Goal: Information Seeking & Learning: Learn about a topic

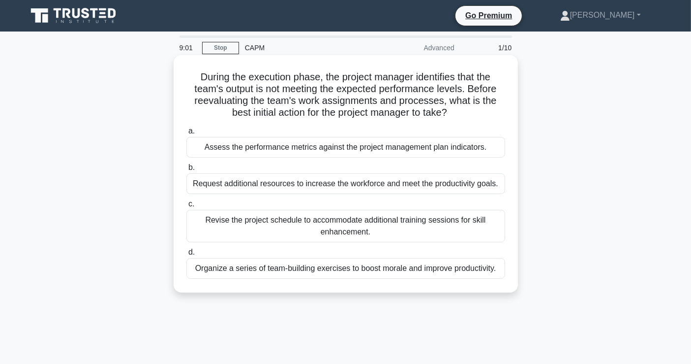
click at [409, 145] on div "Assess the performance metrics against the project management plan indicators." at bounding box center [346, 147] width 319 height 21
click at [187, 134] on input "a. Assess the performance metrics against the project management plan indicator…" at bounding box center [187, 131] width 0 height 6
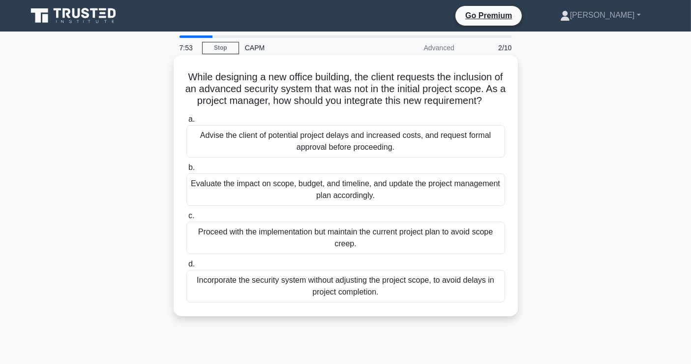
click at [296, 194] on div "Evaluate the impact on scope, budget, and timeline, and update the project mana…" at bounding box center [346, 189] width 319 height 32
click at [187, 171] on input "b. Evaluate the impact on scope, budget, and timeline, and update the project m…" at bounding box center [187, 167] width 0 height 6
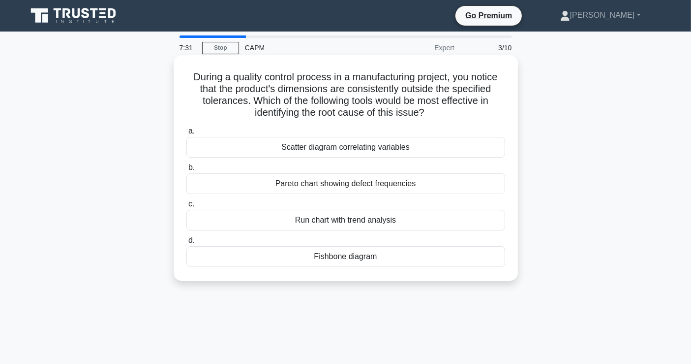
click at [342, 255] on div "Fishbone diagram" at bounding box center [346, 256] width 319 height 21
click at [187, 244] on input "d. Fishbone diagram" at bounding box center [187, 240] width 0 height 6
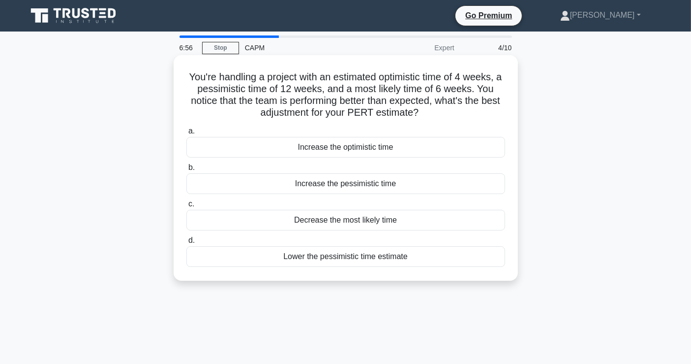
click at [299, 258] on div "Lower the pessimistic time estimate" at bounding box center [346, 256] width 319 height 21
click at [187, 244] on input "d. Lower the pessimistic time estimate" at bounding box center [187, 240] width 0 height 6
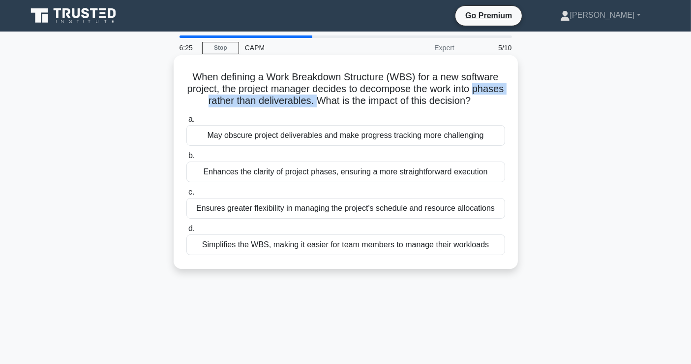
drag, startPoint x: 330, startPoint y: 104, endPoint x: 179, endPoint y: 102, distance: 151.6
click at [179, 102] on div "When defining a Work Breakdown Structure (WBS) for a new software project, the …" at bounding box center [346, 162] width 337 height 206
click at [223, 131] on div "May obscure project deliverables and make progress tracking more challenging" at bounding box center [346, 135] width 319 height 21
click at [187, 123] on input "a. May obscure project deliverables and make progress tracking more challenging" at bounding box center [187, 119] width 0 height 6
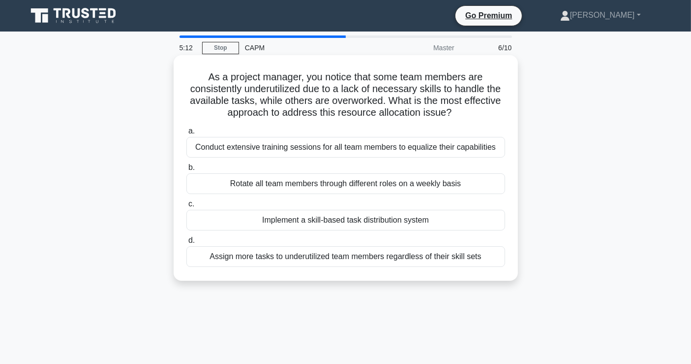
drag, startPoint x: 462, startPoint y: 111, endPoint x: 282, endPoint y: 113, distance: 179.6
click at [282, 113] on h5 "As a project manager, you notice that some team members are consistently underu…" at bounding box center [346, 95] width 321 height 48
click at [257, 150] on div "Conduct extensive training sessions for all team members to equalize their capa…" at bounding box center [346, 147] width 319 height 21
click at [187, 134] on input "a. Conduct extensive training sessions for all team members to equalize their c…" at bounding box center [187, 131] width 0 height 6
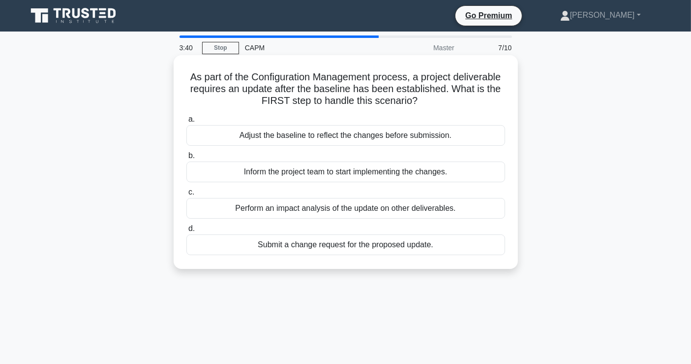
click at [325, 200] on div "Perform an impact analysis of the update on other deliverables." at bounding box center [346, 208] width 319 height 21
click at [187, 195] on input "c. Perform an impact analysis of the update on other deliverables." at bounding box center [187, 192] width 0 height 6
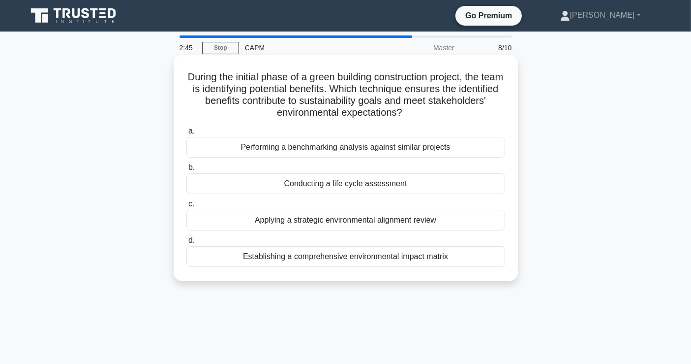
click at [373, 186] on div "Conducting a life cycle assessment" at bounding box center [346, 183] width 319 height 21
click at [187, 171] on input "b. Conducting a life cycle assessment" at bounding box center [187, 167] width 0 height 6
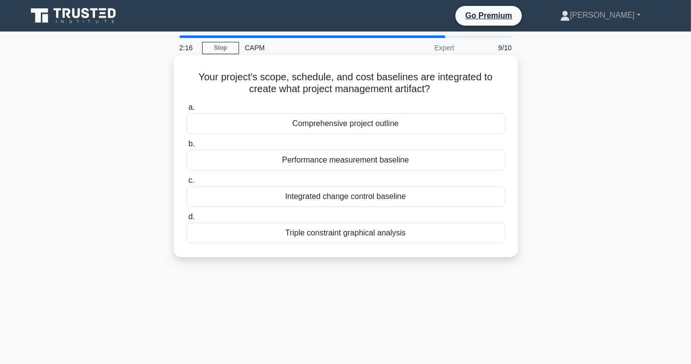
click at [319, 238] on div "Triple constraint graphical analysis" at bounding box center [346, 232] width 319 height 21
click at [187, 220] on input "d. Triple constraint graphical analysis" at bounding box center [187, 217] width 0 height 6
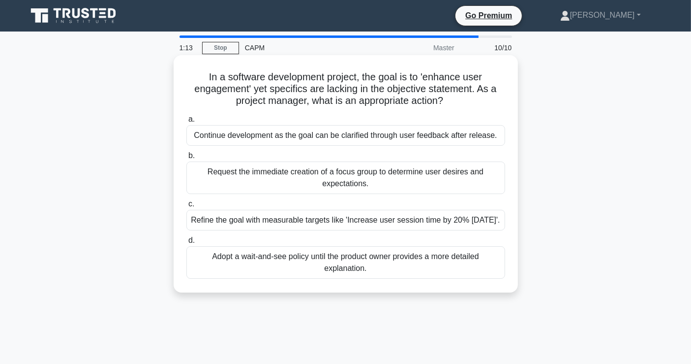
click at [304, 229] on div "Refine the goal with measurable targets like 'Increase user session time by 20%…" at bounding box center [346, 220] width 319 height 21
click at [187, 207] on input "c. Refine the goal with measurable targets like 'Increase user session time by …" at bounding box center [187, 204] width 0 height 6
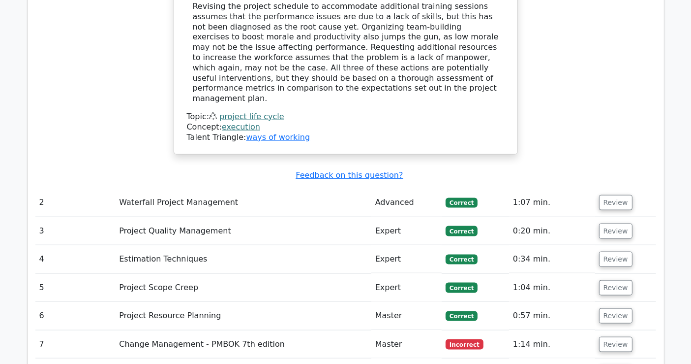
drag, startPoint x: 697, startPoint y: 104, endPoint x: 693, endPoint y: 261, distance: 156.5
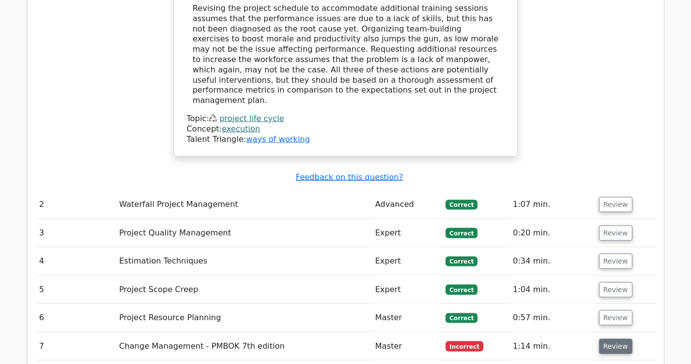
click at [607, 339] on button "Review" at bounding box center [615, 346] width 33 height 15
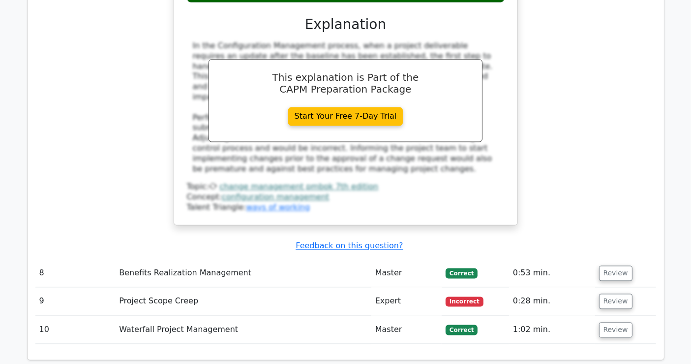
scroll to position [1914, 0]
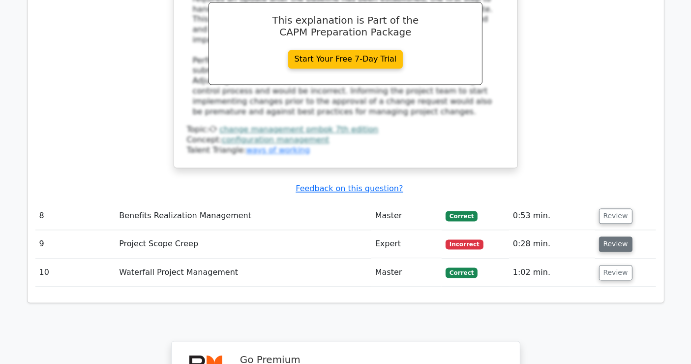
click at [613, 236] on button "Review" at bounding box center [615, 243] width 33 height 15
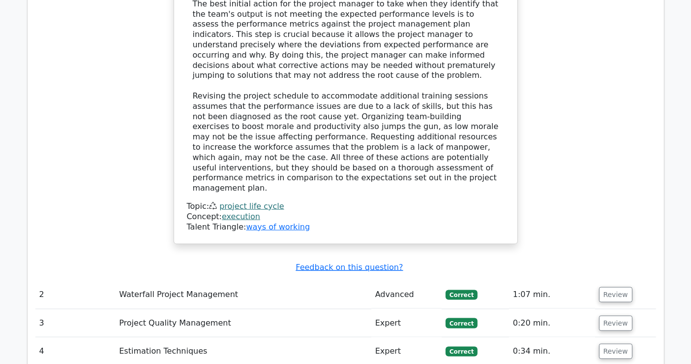
scroll to position [1313, 0]
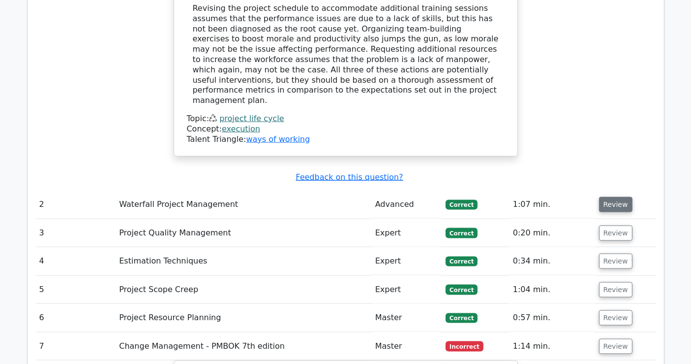
click at [620, 197] on button "Review" at bounding box center [615, 204] width 33 height 15
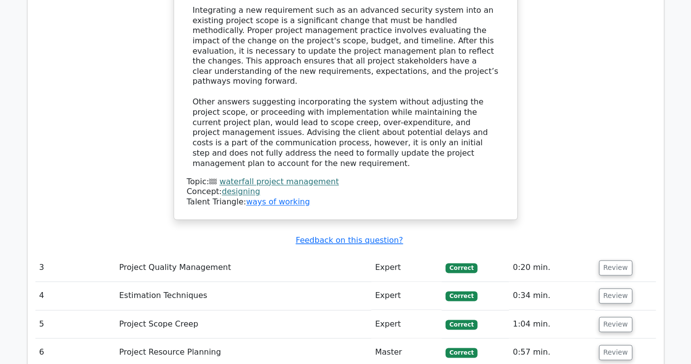
scroll to position [1805, 0]
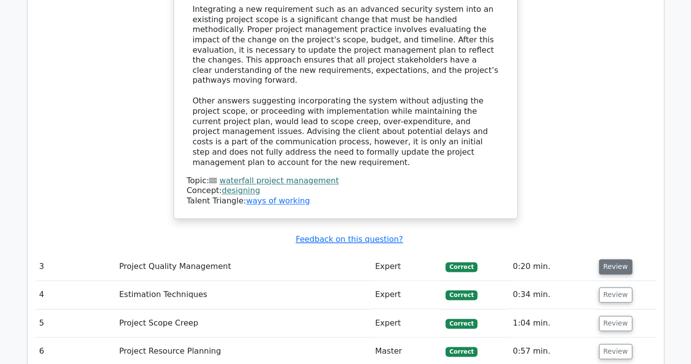
click at [620, 259] on button "Review" at bounding box center [615, 266] width 33 height 15
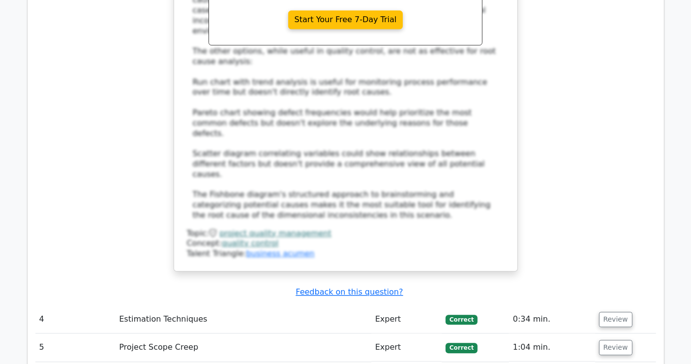
scroll to position [2406, 0]
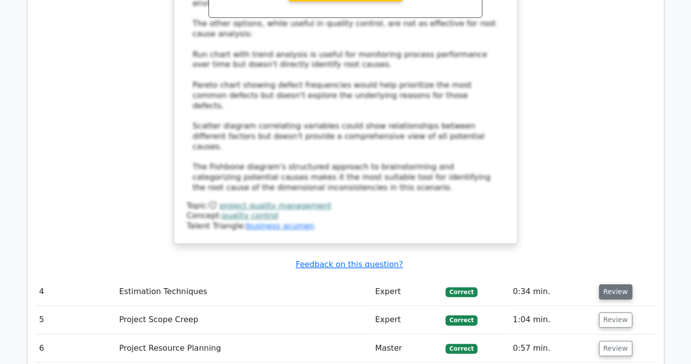
click at [618, 284] on button "Review" at bounding box center [615, 291] width 33 height 15
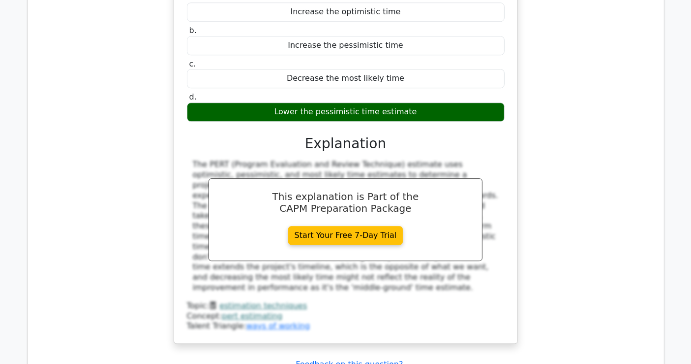
scroll to position [2899, 0]
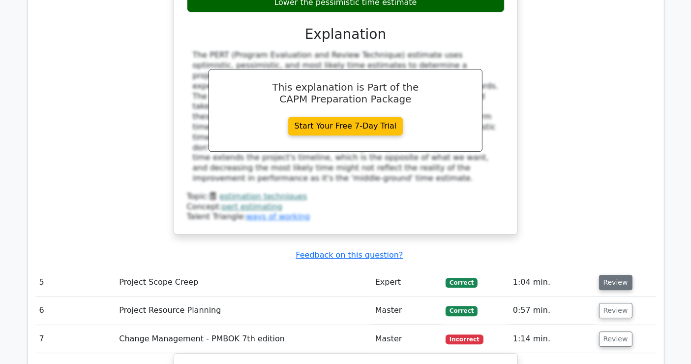
click at [616, 275] on button "Review" at bounding box center [615, 282] width 33 height 15
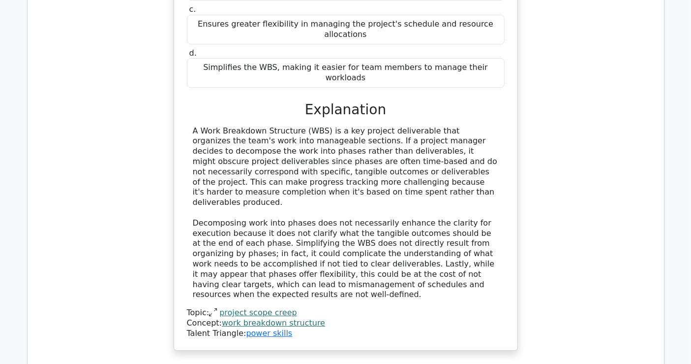
scroll to position [3391, 0]
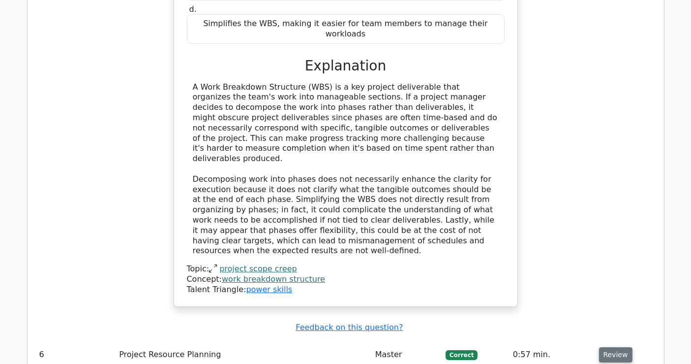
click at [606, 347] on button "Review" at bounding box center [615, 354] width 33 height 15
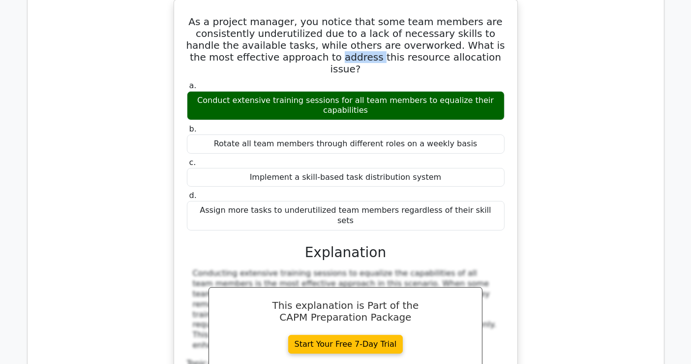
scroll to position [3828, 0]
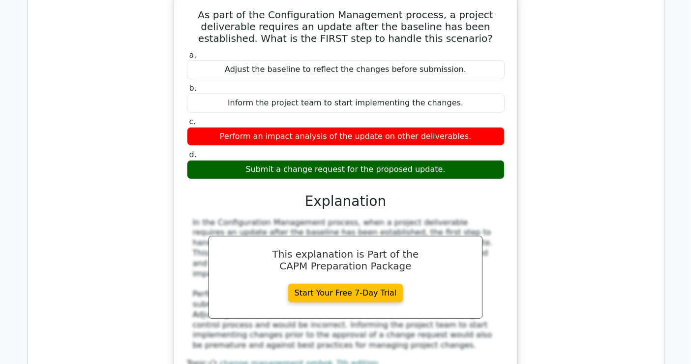
scroll to position [4266, 0]
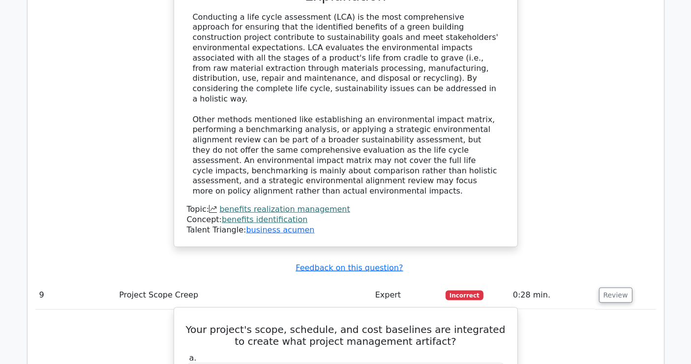
scroll to position [5305, 0]
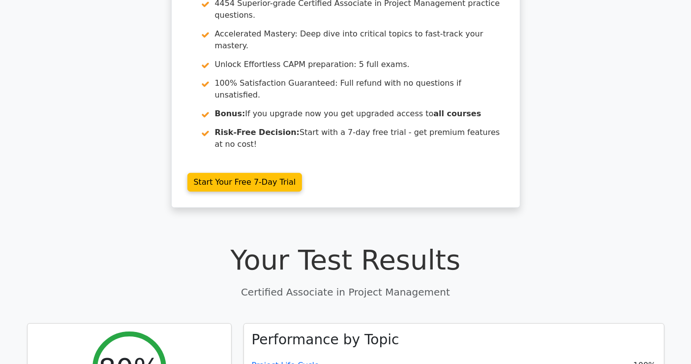
scroll to position [0, 0]
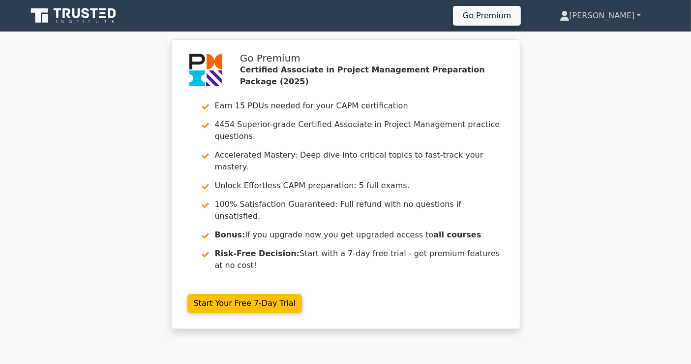
click at [607, 13] on link "[PERSON_NAME]" at bounding box center [600, 16] width 128 height 20
click at [572, 38] on link "Profile" at bounding box center [576, 39] width 78 height 16
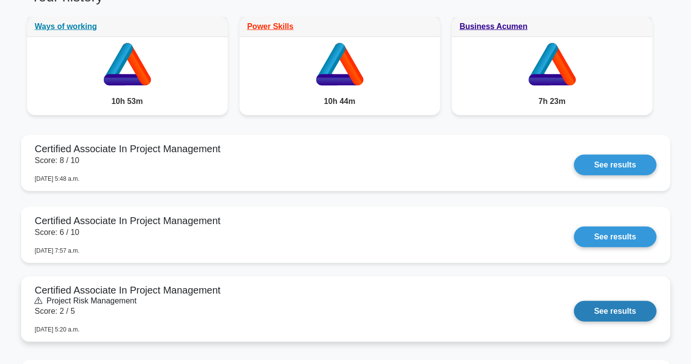
scroll to position [874, 0]
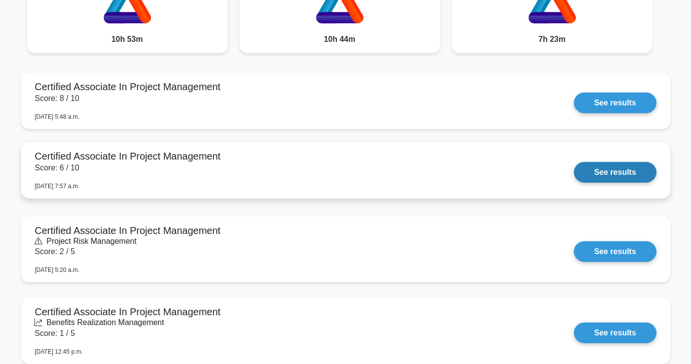
click at [574, 181] on link "See results" at bounding box center [615, 172] width 82 height 21
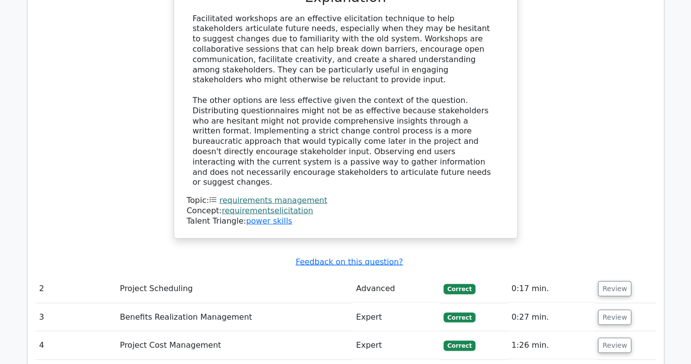
scroll to position [1312, 0]
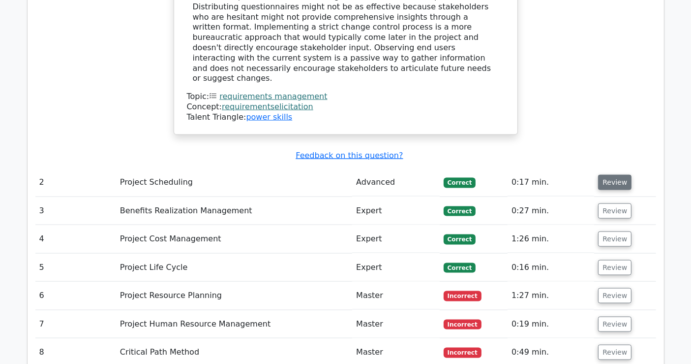
click at [612, 175] on button "Review" at bounding box center [614, 182] width 33 height 15
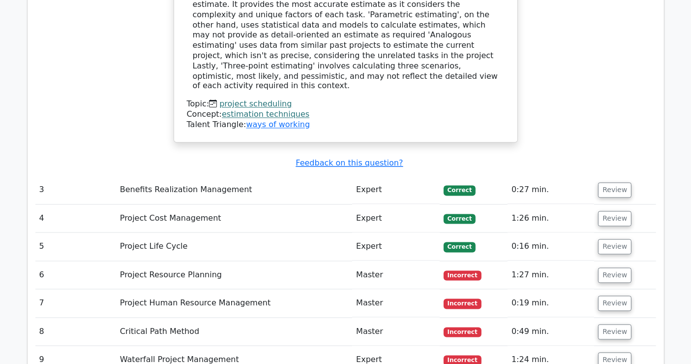
scroll to position [1804, 0]
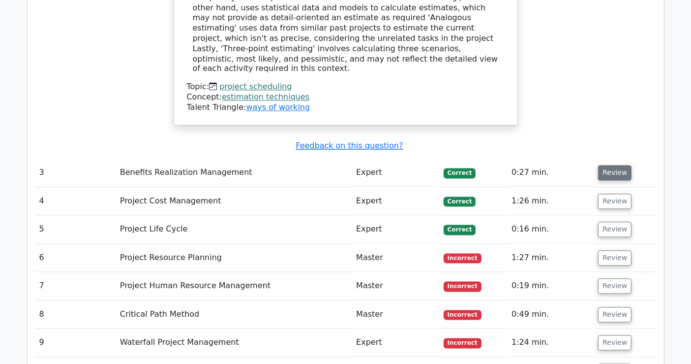
click at [609, 165] on button "Review" at bounding box center [614, 172] width 33 height 15
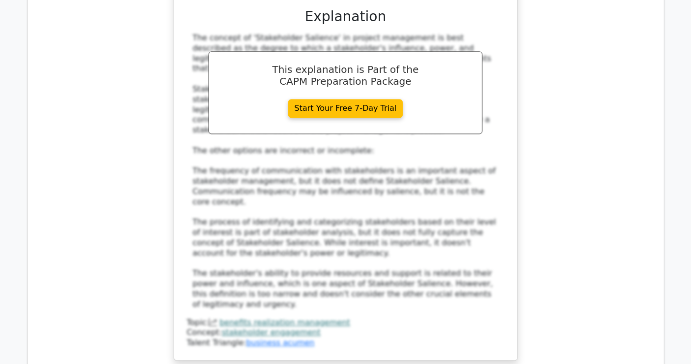
scroll to position [2242, 0]
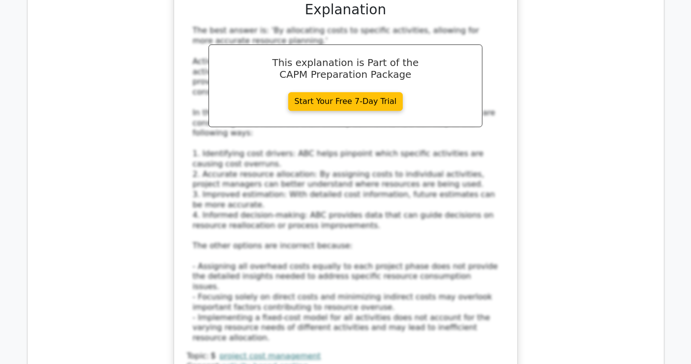
scroll to position [2898, 0]
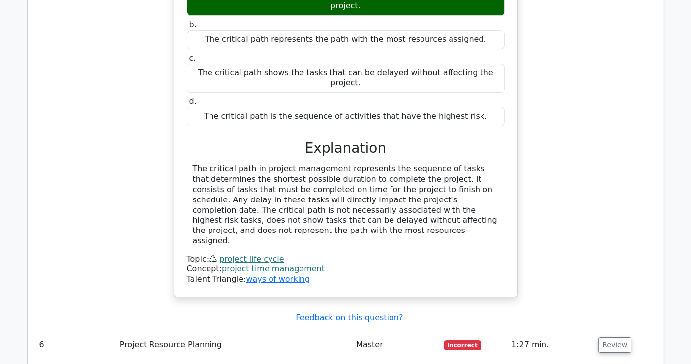
scroll to position [3445, 0]
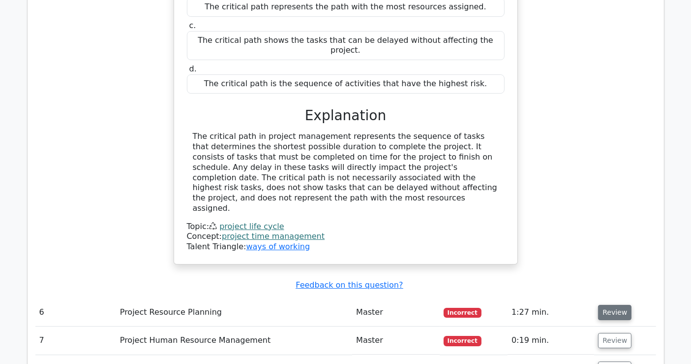
click at [624, 305] on button "Review" at bounding box center [614, 312] width 33 height 15
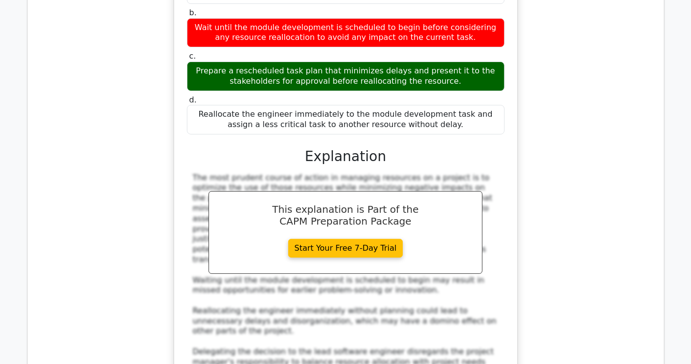
scroll to position [3937, 0]
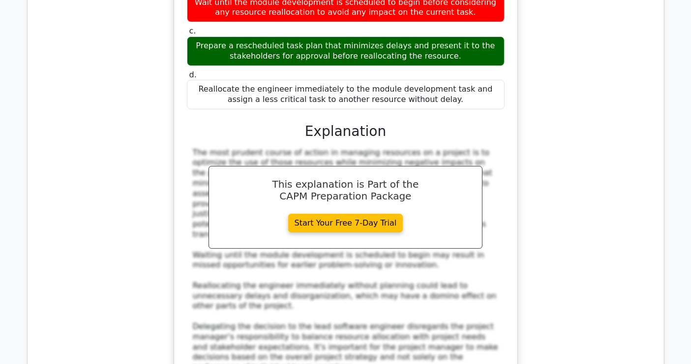
drag, startPoint x: 246, startPoint y: 214, endPoint x: 376, endPoint y: 220, distance: 130.5
copy h5 "[PERSON_NAME] team development"
